Goal: Task Accomplishment & Management: Use online tool/utility

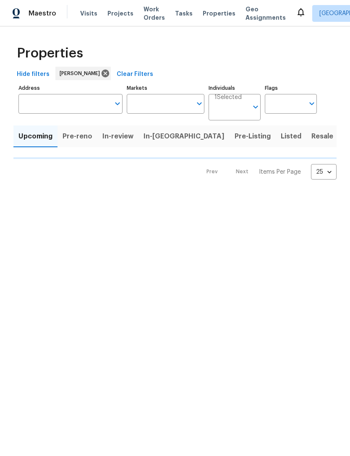
type input "100"
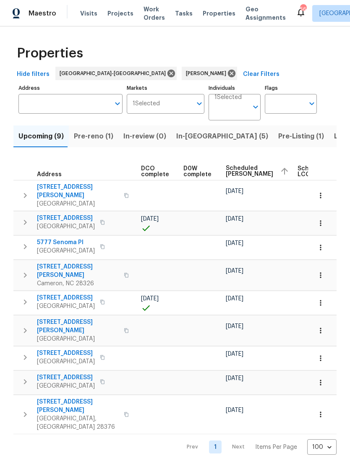
scroll to position [0, 184]
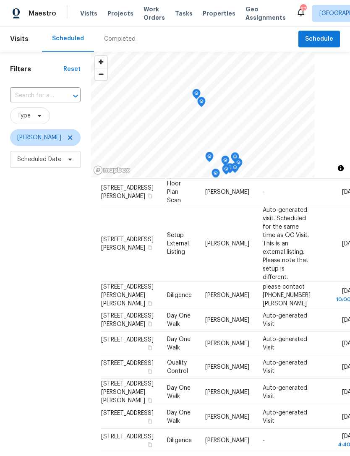
scroll to position [57, 0]
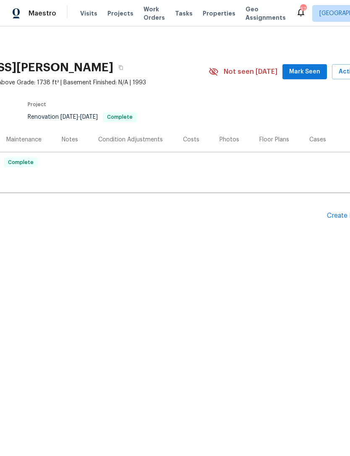
scroll to position [0, 104]
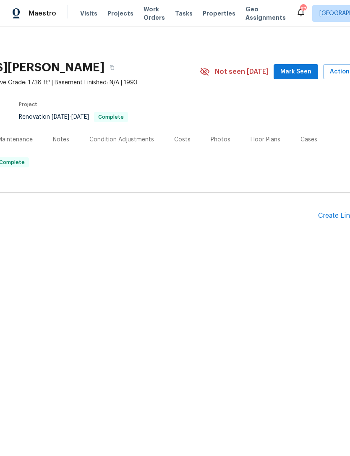
click at [290, 73] on span "Mark Seen" at bounding box center [295, 72] width 31 height 10
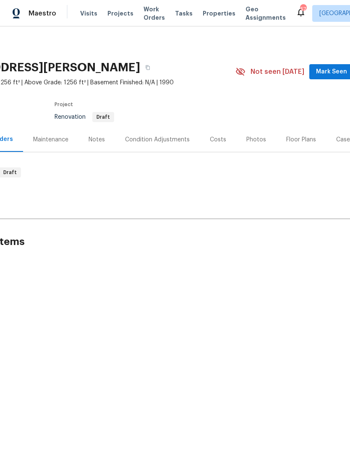
scroll to position [0, 70]
click at [336, 74] on span "Mark Seen" at bounding box center [329, 72] width 31 height 10
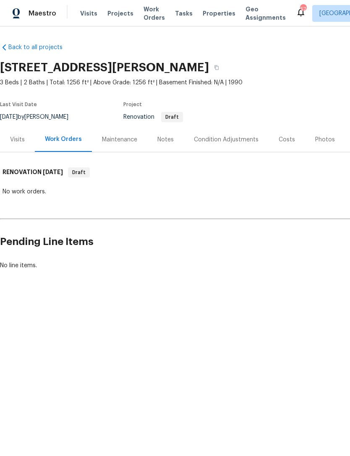
scroll to position [0, 0]
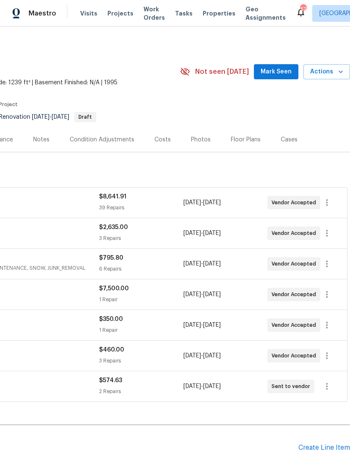
scroll to position [0, 124]
click at [274, 70] on span "Mark Seen" at bounding box center [275, 72] width 31 height 10
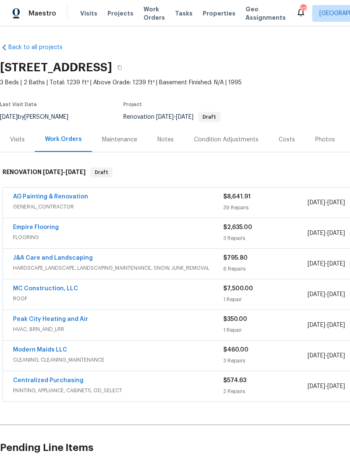
scroll to position [0, 0]
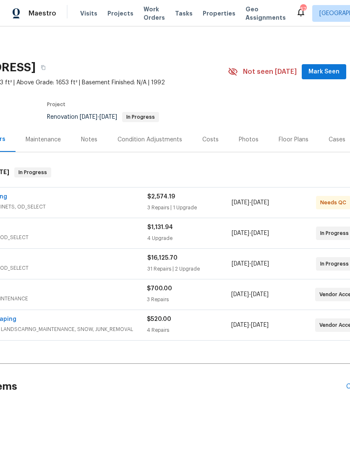
scroll to position [0, 114]
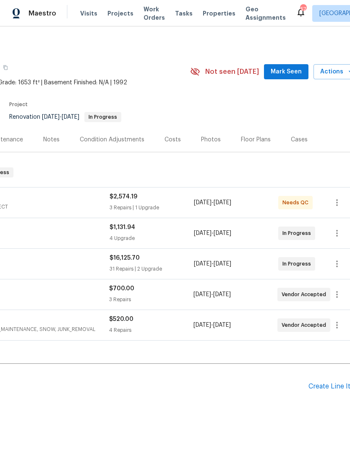
click at [286, 72] on span "Mark Seen" at bounding box center [285, 72] width 31 height 10
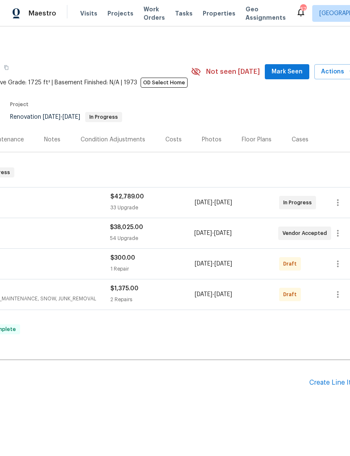
scroll to position [0, 122]
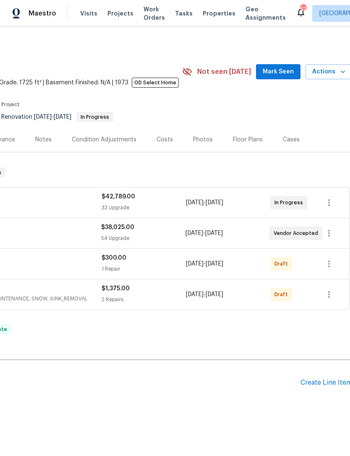
click at [275, 69] on span "Mark Seen" at bounding box center [277, 72] width 31 height 10
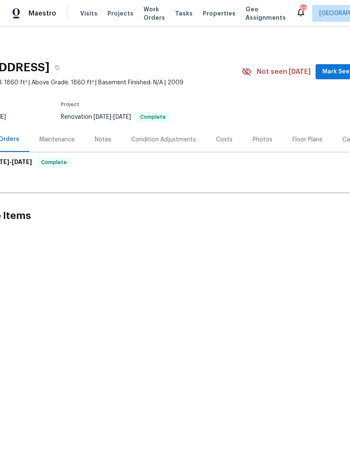
scroll to position [0, 65]
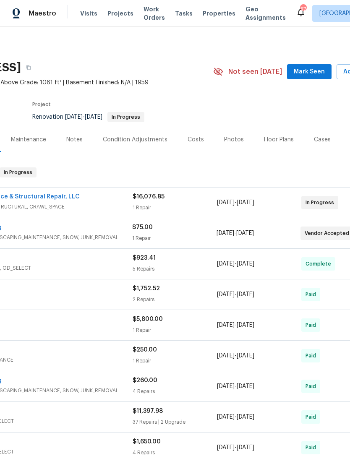
scroll to position [0, 91]
click at [310, 76] on span "Mark Seen" at bounding box center [308, 72] width 31 height 10
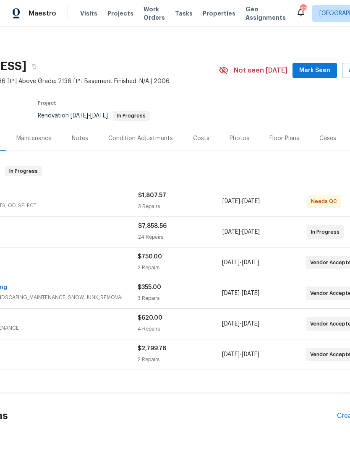
scroll to position [1, 89]
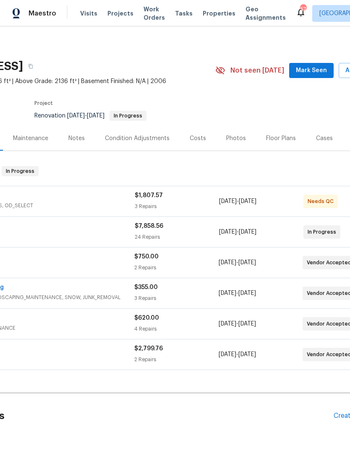
click at [317, 71] on span "Mark Seen" at bounding box center [311, 70] width 31 height 10
